Goal: Task Accomplishment & Management: Manage account settings

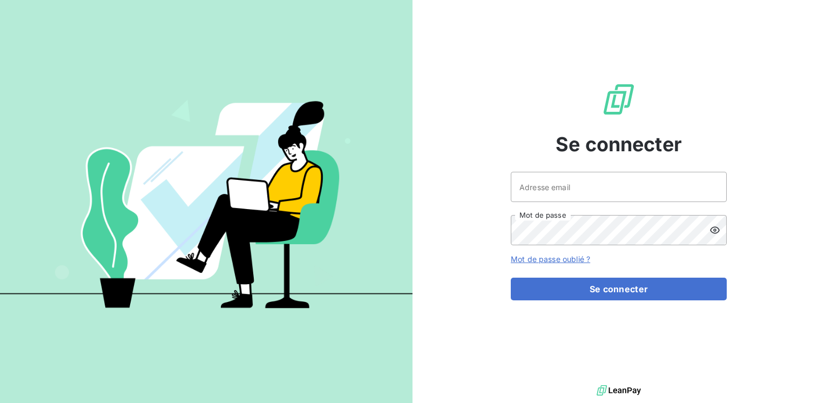
click at [553, 204] on div "Adresse email Mot de passe" at bounding box center [619, 208] width 216 height 73
click at [547, 187] on input "Adresse email" at bounding box center [619, 187] width 216 height 30
type input "marc.Santoro@graitec.com"
click at [511, 278] on button "Se connecter" at bounding box center [619, 289] width 216 height 23
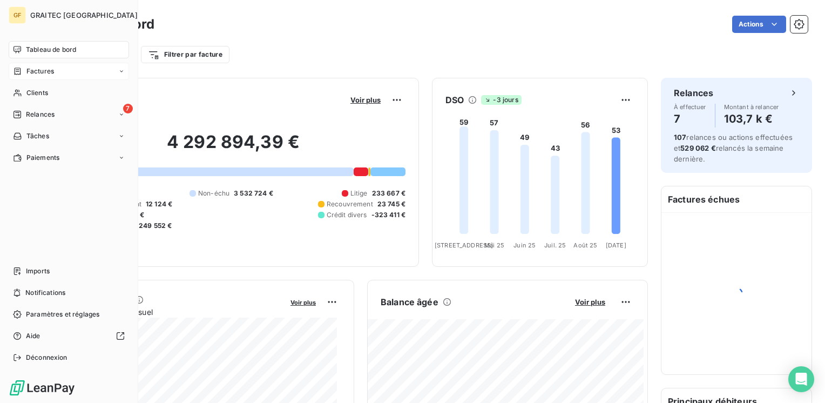
click at [49, 69] on span "Factures" at bounding box center [40, 71] width 28 height 10
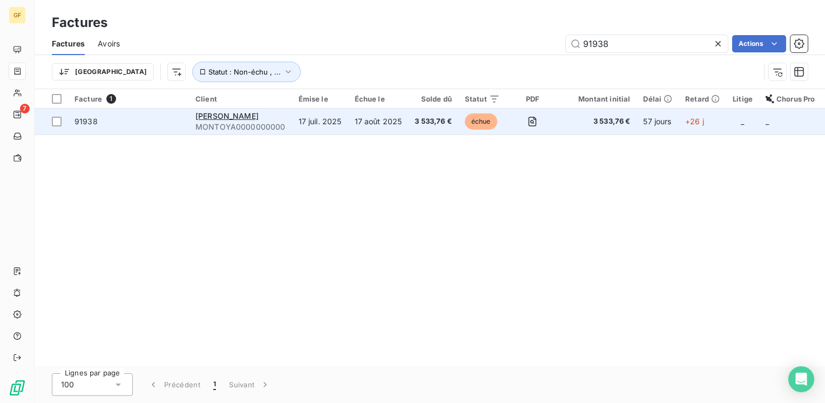
type input "91938"
click at [283, 113] on td "MONTOYA MONTOYA0000000000" at bounding box center [240, 122] width 103 height 26
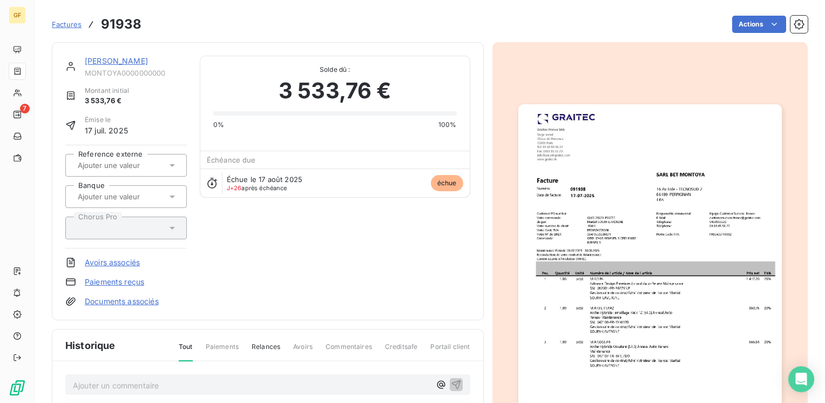
click at [108, 59] on link "[PERSON_NAME]" at bounding box center [116, 60] width 63 height 9
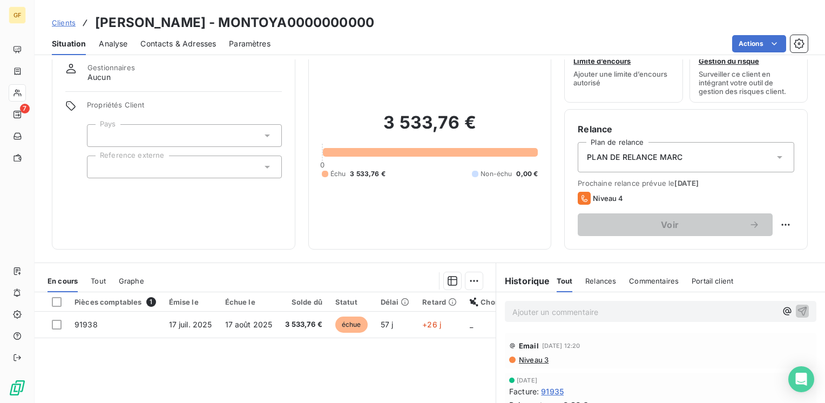
scroll to position [54, 0]
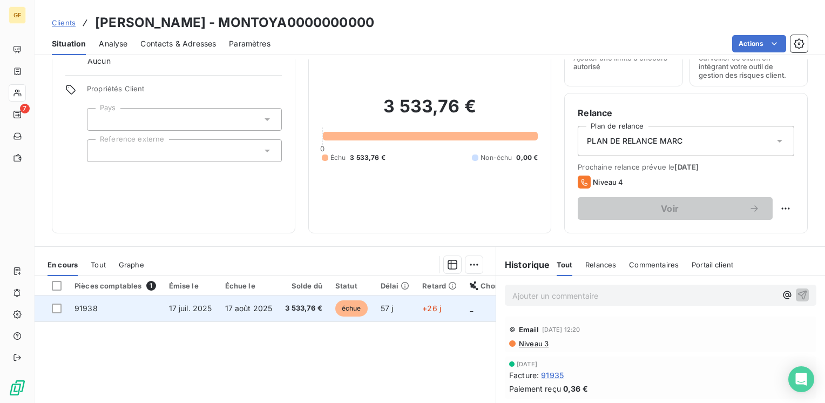
click at [173, 309] on span "17 juil. 2025" at bounding box center [190, 308] width 43 height 9
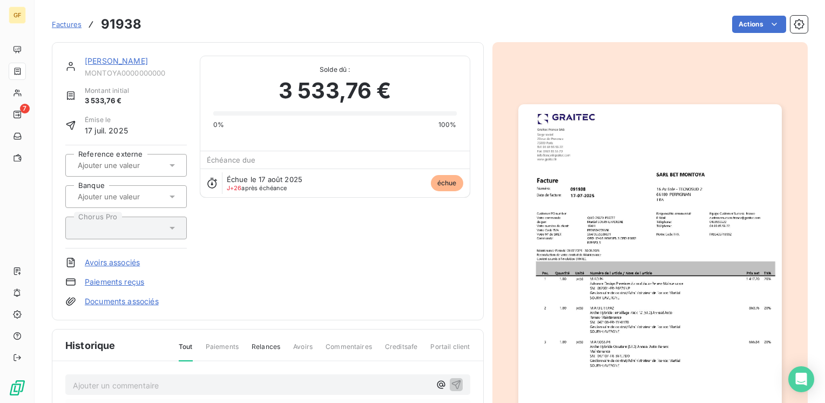
click at [560, 260] on img "button" at bounding box center [650, 290] width 264 height 372
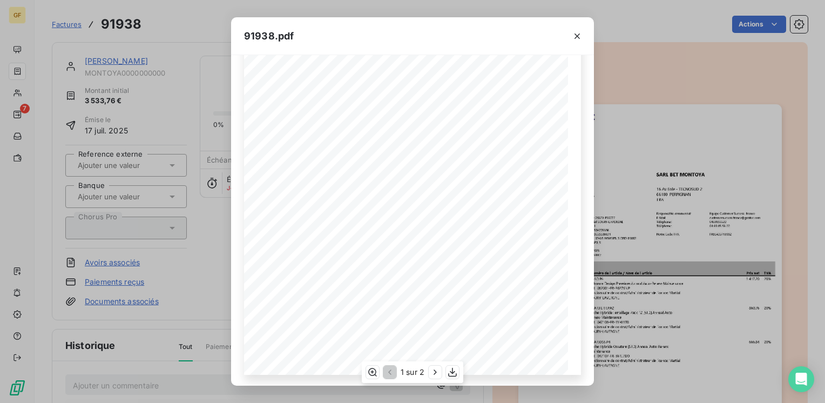
scroll to position [153, 0]
click at [450, 371] on icon "button" at bounding box center [452, 372] width 11 height 11
click at [585, 35] on button "button" at bounding box center [577, 36] width 17 height 17
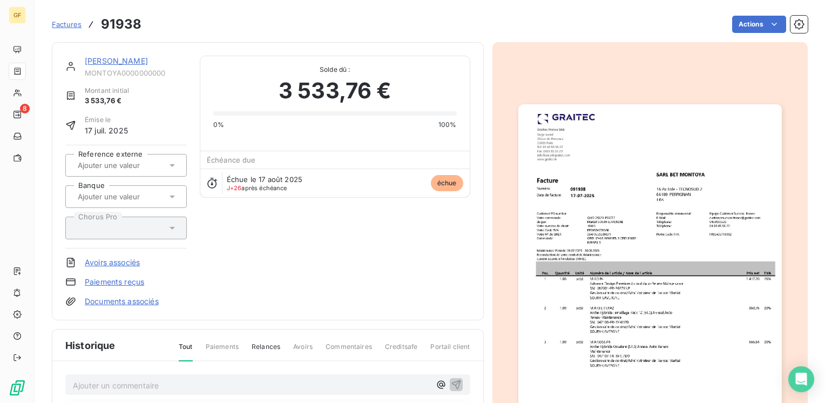
click at [113, 63] on link "[PERSON_NAME]" at bounding box center [116, 60] width 63 height 9
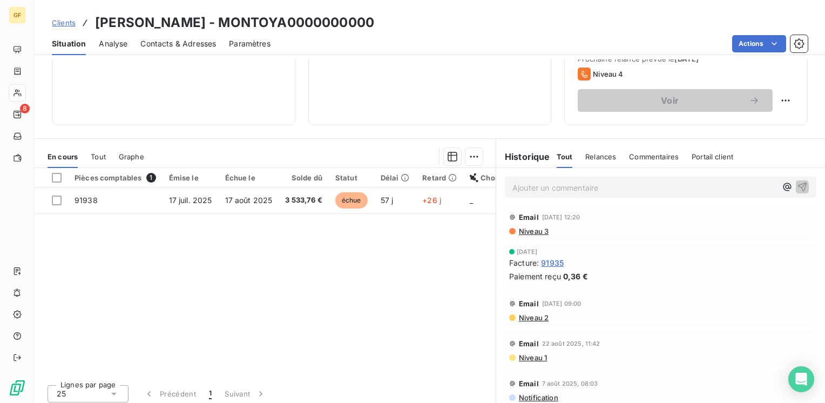
scroll to position [166, 0]
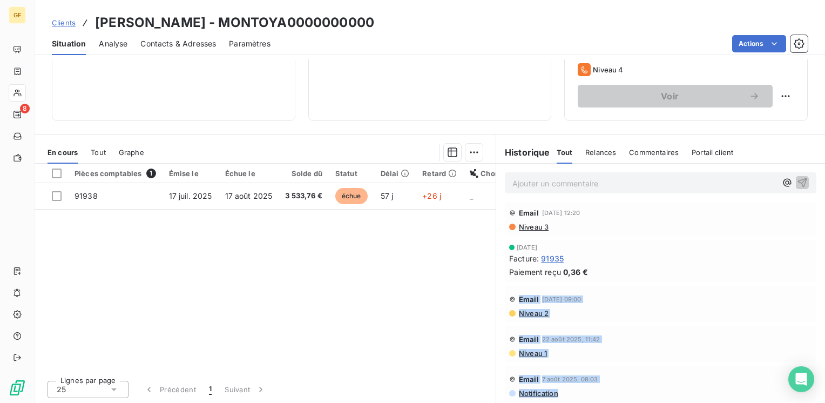
drag, startPoint x: 564, startPoint y: 395, endPoint x: 503, endPoint y: 298, distance: 115.0
click at [503, 298] on div "Email [DATE] 12:20 Niveau 3 [DATE] Facture : 91935 Paiement reçu 0,36 € Email […" at bounding box center [660, 301] width 329 height 206
click at [656, 289] on div "Email [DATE] 09:00 Niveau 2" at bounding box center [661, 304] width 312 height 36
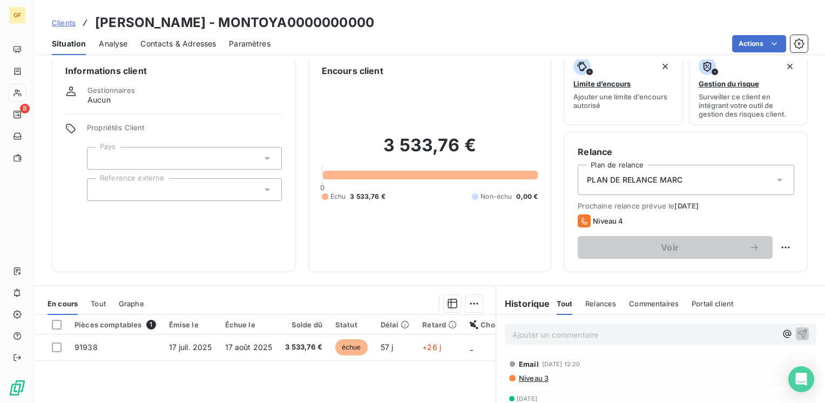
scroll to position [0, 0]
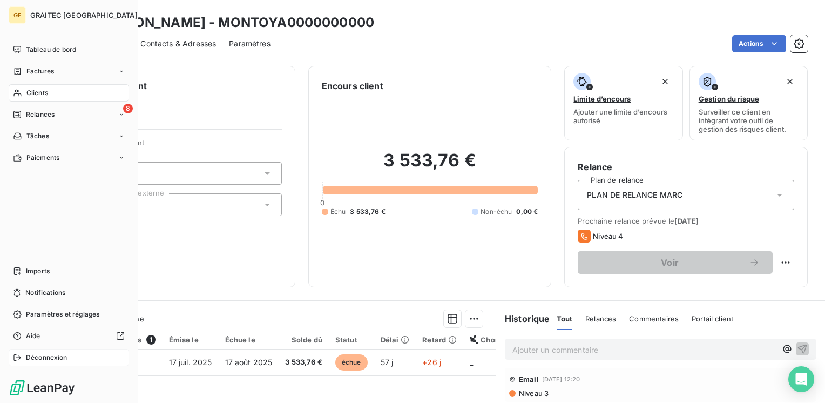
click at [45, 355] on span "Déconnexion" at bounding box center [47, 358] width 42 height 10
